Goal: Use online tool/utility: Use online tool/utility

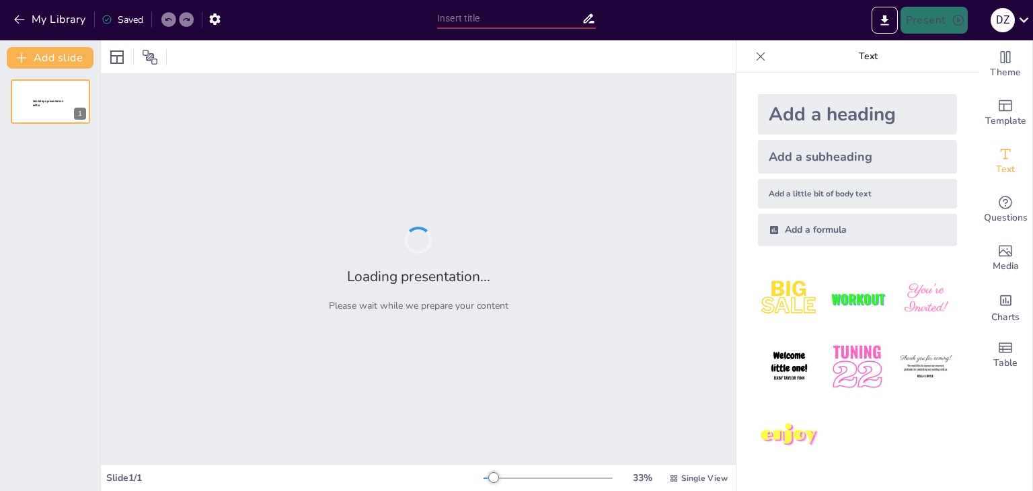
type input "Imported Presentación1.pptx"
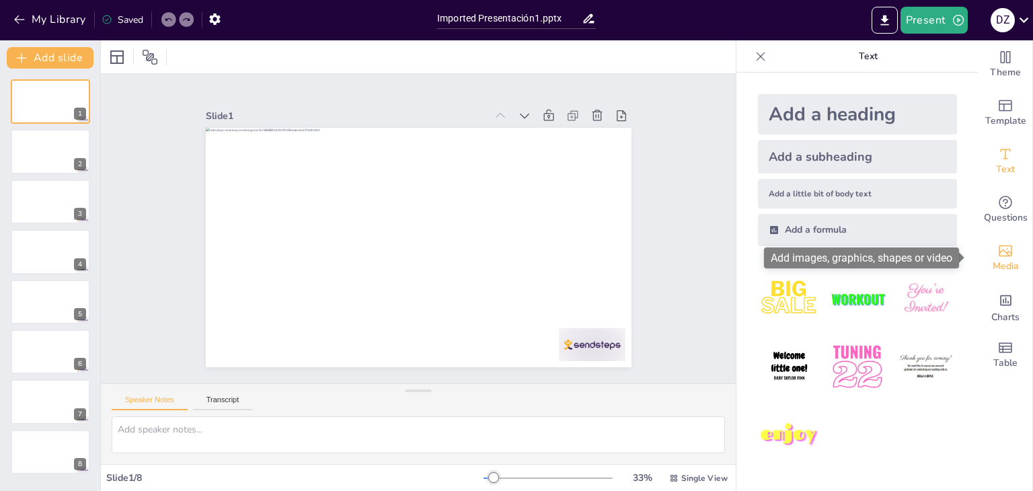
click at [999, 256] on icon "Add images, graphics, shapes or video" at bounding box center [1005, 251] width 13 height 11
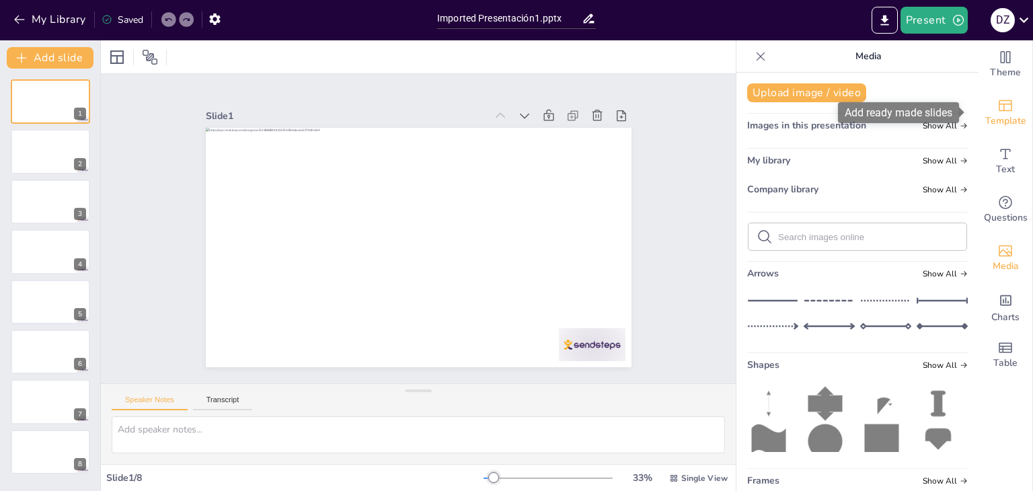
click at [1004, 118] on span "Template" at bounding box center [1006, 121] width 41 height 15
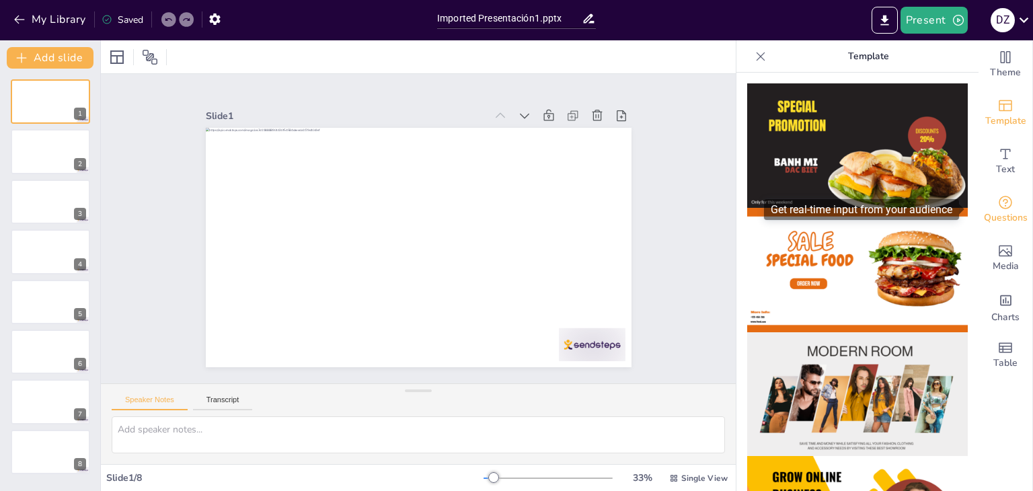
drag, startPoint x: 969, startPoint y: 141, endPoint x: 969, endPoint y: 185, distance: 43.7
click at [979, 185] on div "Theme Template Text Questions Media Charts Table" at bounding box center [1006, 209] width 54 height 339
click at [830, 388] on img at bounding box center [857, 394] width 221 height 124
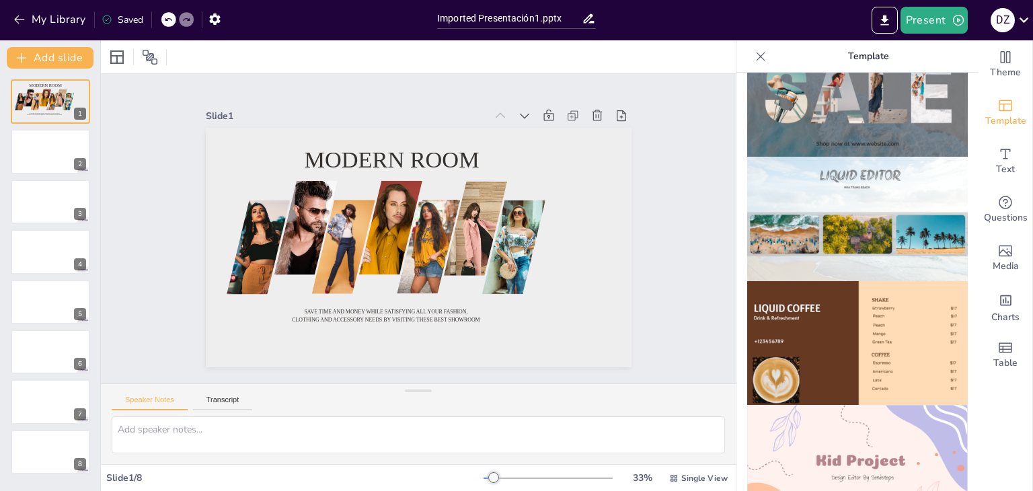
scroll to position [897, 0]
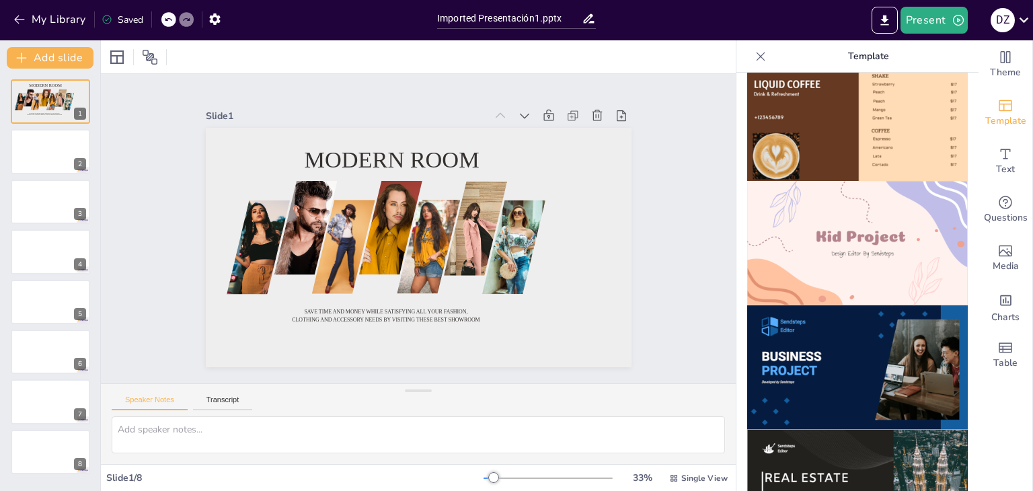
click at [896, 345] on img at bounding box center [857, 367] width 221 height 124
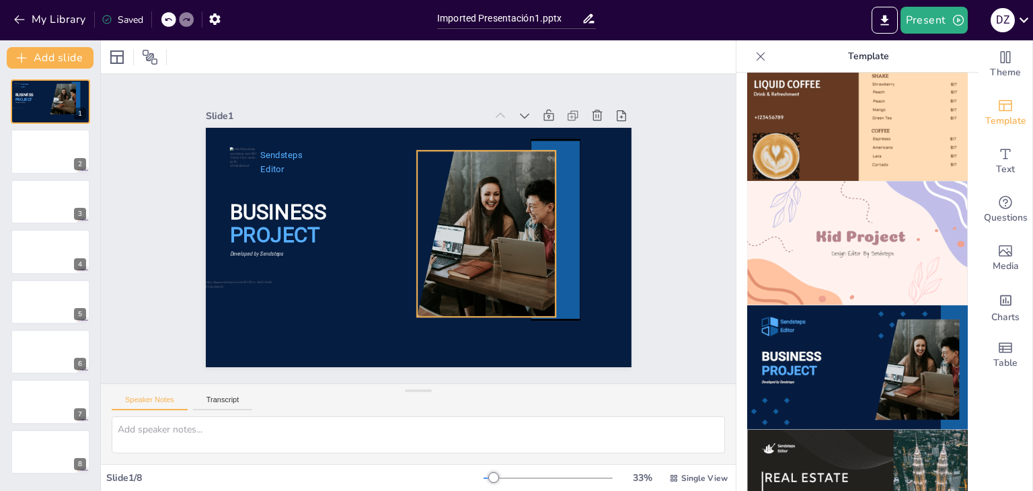
click at [522, 211] on div at bounding box center [477, 234] width 249 height 166
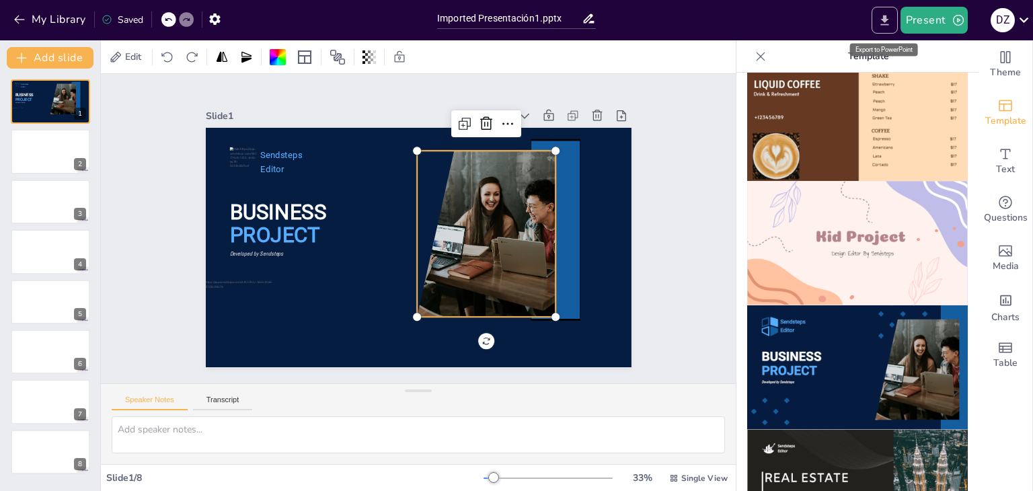
click at [889, 28] on button "Export to PowerPoint" at bounding box center [885, 20] width 26 height 27
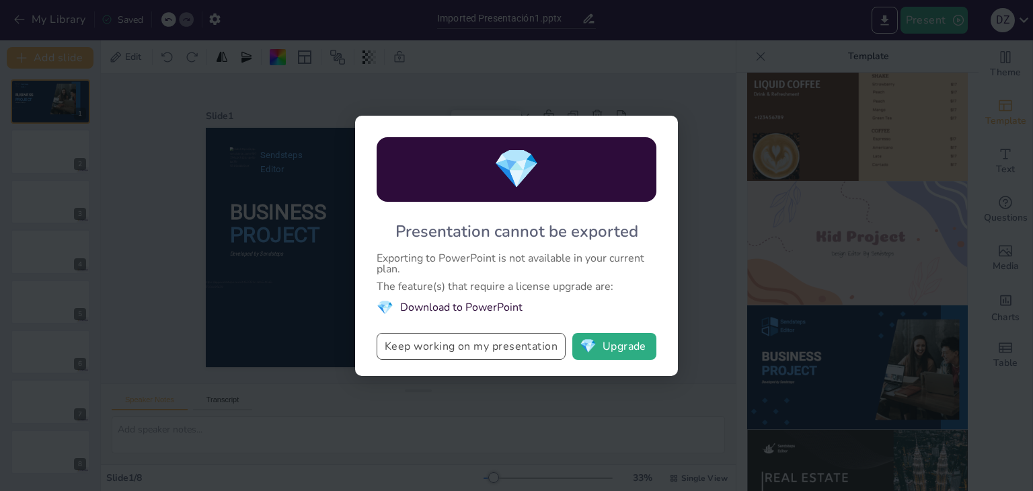
click at [457, 349] on button "Keep working on my presentation" at bounding box center [471, 346] width 189 height 27
